Goal: Transaction & Acquisition: Book appointment/travel/reservation

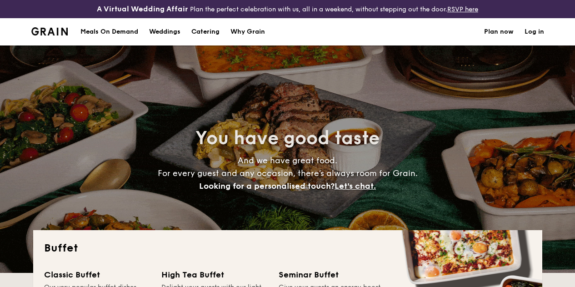
select select
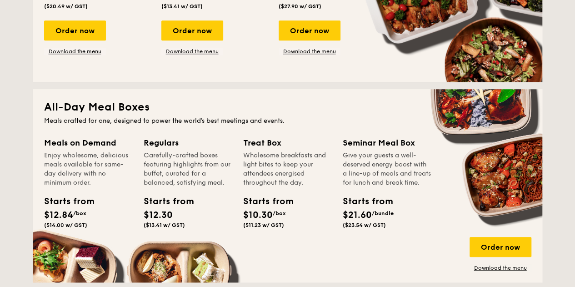
scroll to position [235, 0]
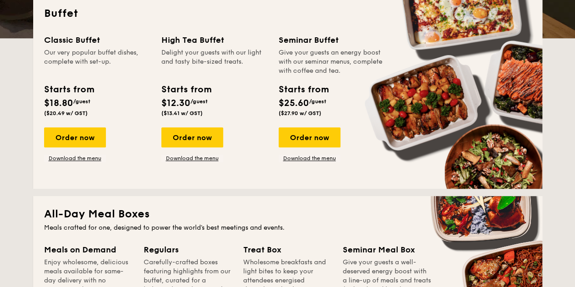
drag, startPoint x: 163, startPoint y: 95, endPoint x: 205, endPoint y: 105, distance: 42.6
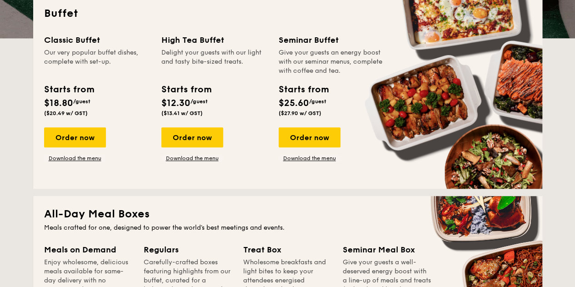
click at [188, 96] on div "Starts from" at bounding box center [186, 90] width 50 height 14
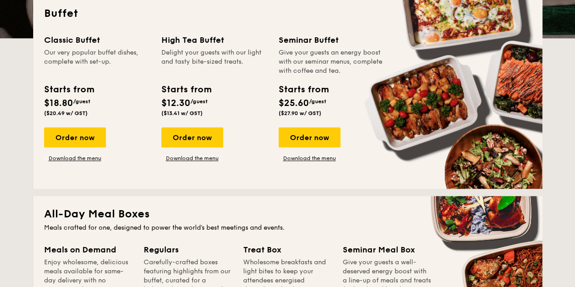
click at [216, 118] on div "Starts from $12.30 /guest ($13.41 w/ GST)" at bounding box center [215, 101] width 114 height 37
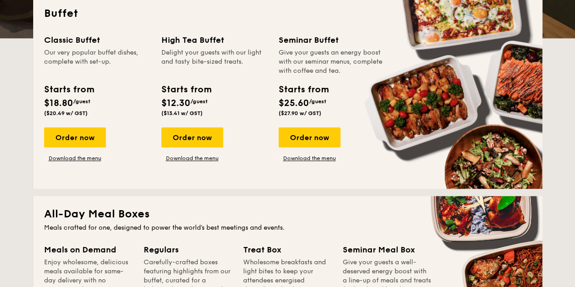
drag, startPoint x: 204, startPoint y: 120, endPoint x: 162, endPoint y: 97, distance: 47.8
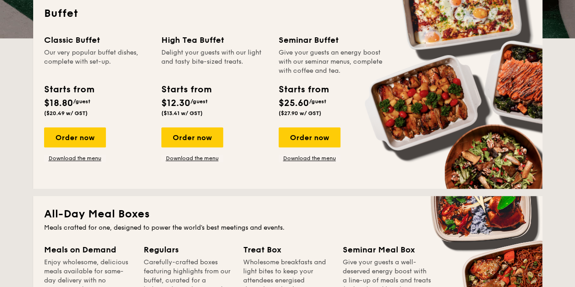
click at [162, 97] on div "Starts from $12.30 /guest ($13.41 w/ GST)" at bounding box center [186, 100] width 50 height 34
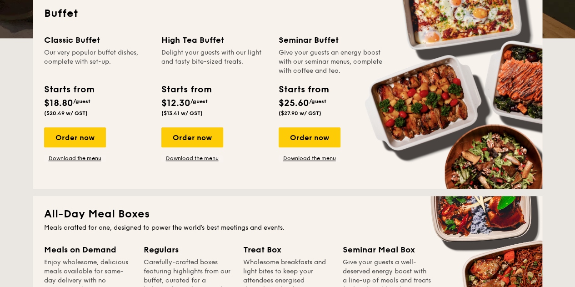
click at [205, 116] on div "Starts from $12.30 /guest ($13.41 w/ GST)" at bounding box center [186, 100] width 50 height 34
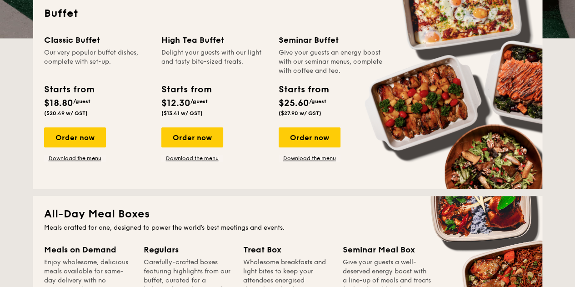
drag, startPoint x: 205, startPoint y: 123, endPoint x: 162, endPoint y: 103, distance: 47.2
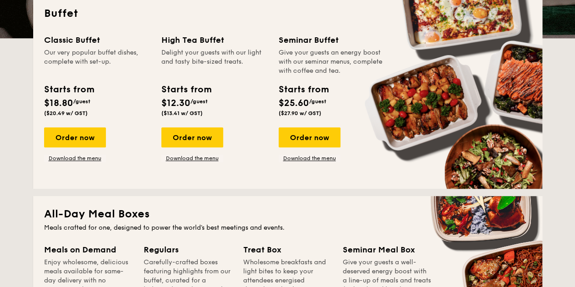
click at [162, 103] on div "Starts from $12.30 /guest ($13.41 w/ GST)" at bounding box center [186, 100] width 50 height 34
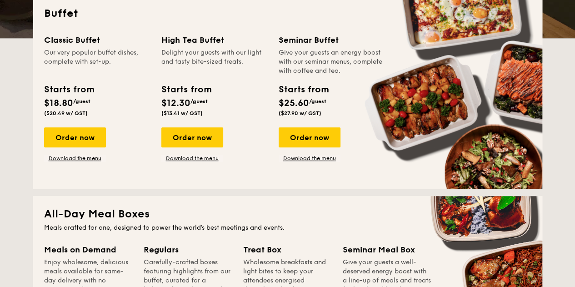
click at [206, 116] on div "Starts from $12.30 /guest ($13.41 w/ GST)" at bounding box center [186, 100] width 50 height 34
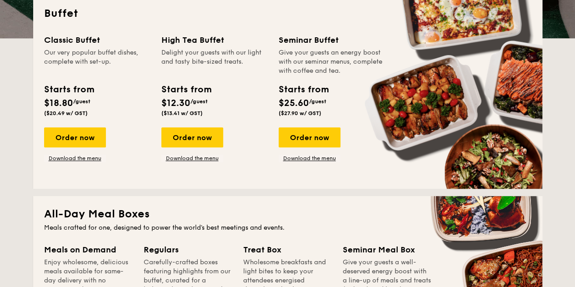
drag, startPoint x: 206, startPoint y: 121, endPoint x: 163, endPoint y: 96, distance: 49.5
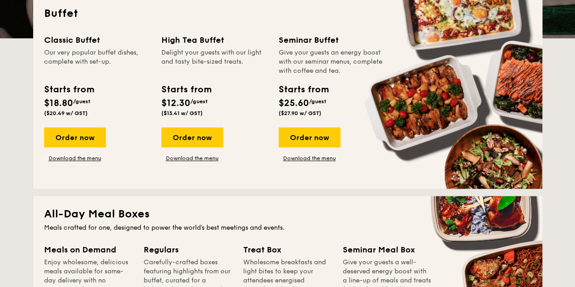
click at [163, 96] on div "Starts from $12.30 /guest ($13.41 w/ GST)" at bounding box center [186, 100] width 50 height 34
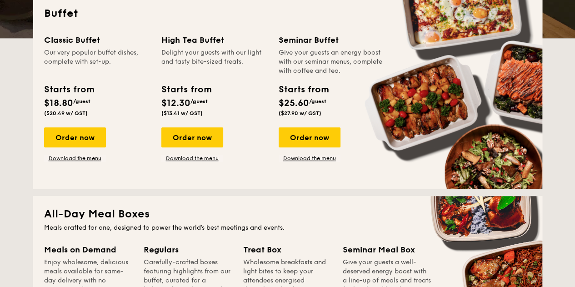
click at [206, 116] on div "Starts from $12.30 /guest ($13.41 w/ GST)" at bounding box center [186, 100] width 50 height 34
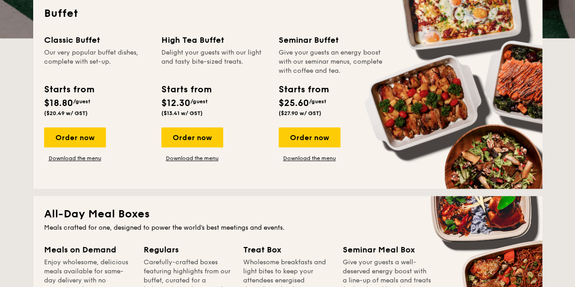
drag, startPoint x: 206, startPoint y: 122, endPoint x: 162, endPoint y: 98, distance: 50.1
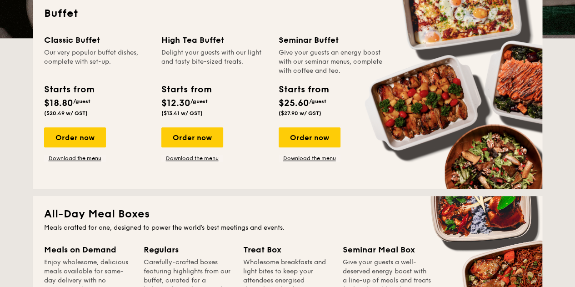
click at [162, 98] on div "Starts from $12.30 /guest ($13.41 w/ GST)" at bounding box center [186, 100] width 50 height 34
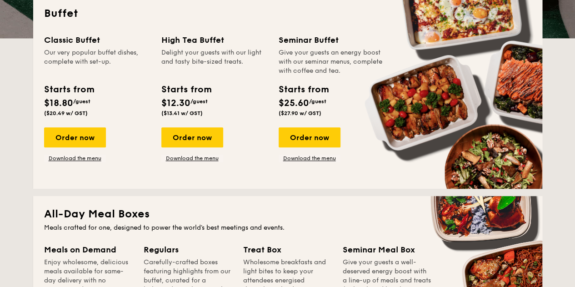
click at [212, 111] on div "Starts from $12.30 /guest ($13.41 w/ GST)" at bounding box center [186, 100] width 57 height 34
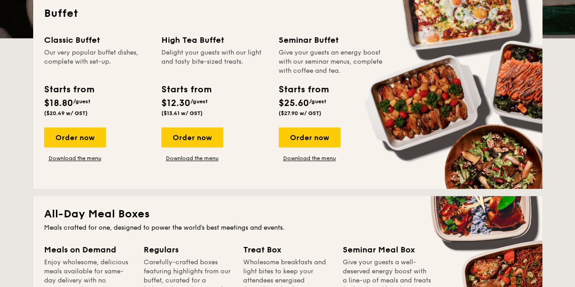
drag, startPoint x: 212, startPoint y: 122, endPoint x: 162, endPoint y: 97, distance: 55.5
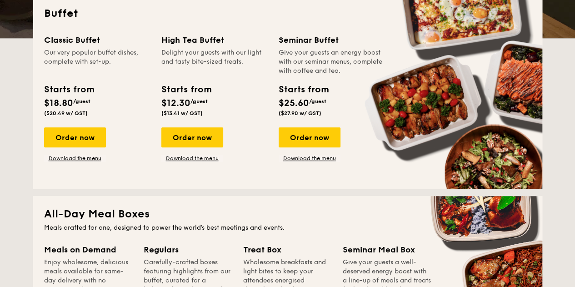
click at [162, 97] on div "Starts from $12.30 /guest ($13.41 w/ GST)" at bounding box center [186, 100] width 57 height 34
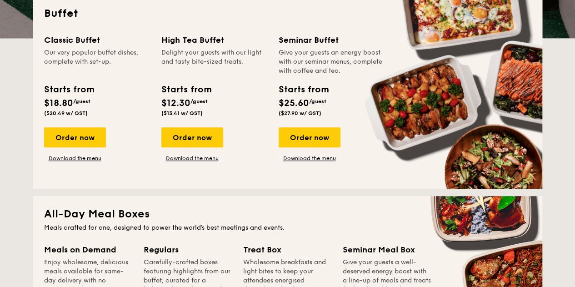
click at [205, 116] on div "Starts from $12.30 /guest ($13.41 w/ GST)" at bounding box center [186, 100] width 50 height 34
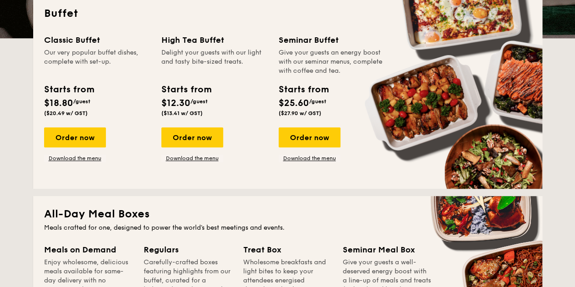
drag, startPoint x: 207, startPoint y: 121, endPoint x: 158, endPoint y: 96, distance: 55.3
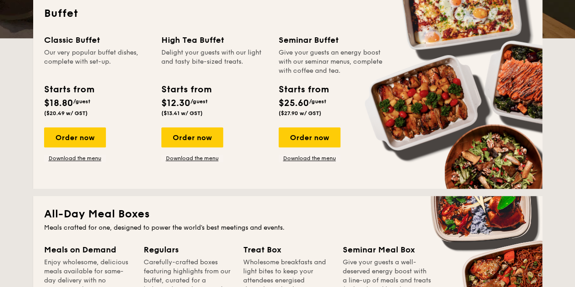
click at [158, 96] on div "Starts from $12.30 /guest ($13.41 w/ GST)" at bounding box center [186, 100] width 57 height 34
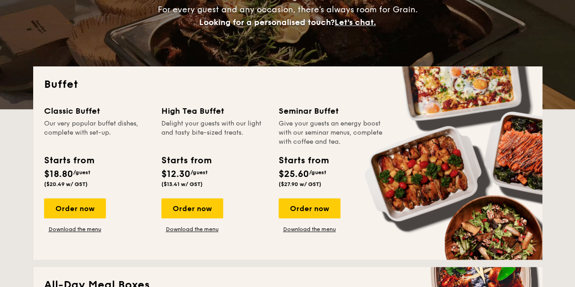
scroll to position [182, 0]
